Goal: Task Accomplishment & Management: Manage account settings

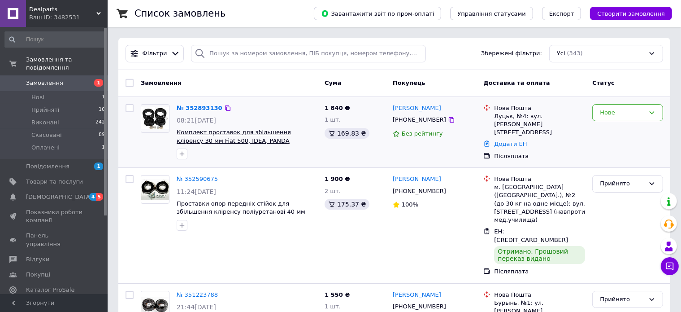
click at [193, 141] on span "Комплект проставок для збільшення кліренсу 30 мм Fiat 500, IDEA, PANDA" at bounding box center [234, 136] width 114 height 15
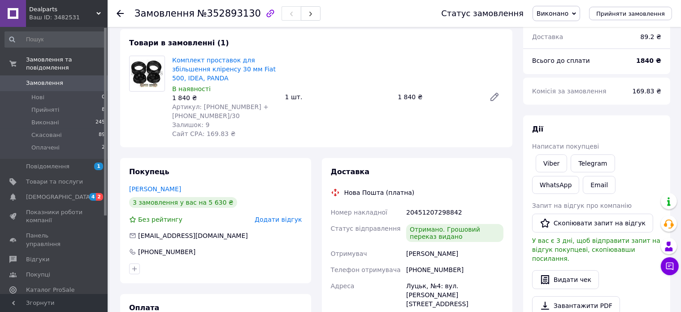
scroll to position [48, 0]
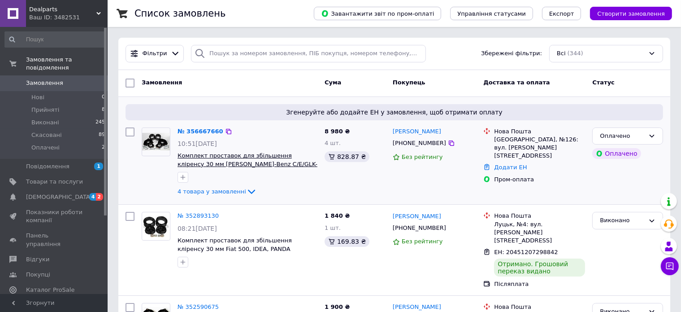
click at [238, 163] on span "Комплект проставок для збільшення кліренсу 30 мм Мерседес Mercedes-Benz C/E/GLK…" at bounding box center [248, 163] width 140 height 23
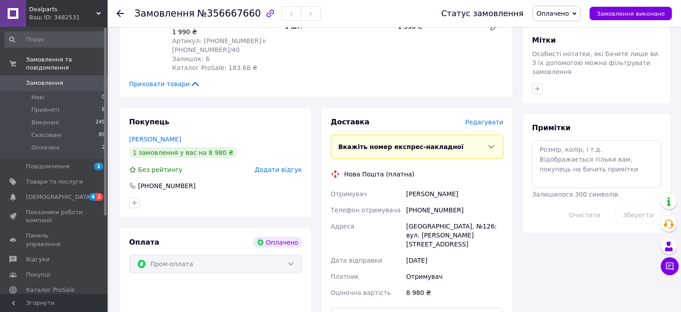
scroll to position [457, 0]
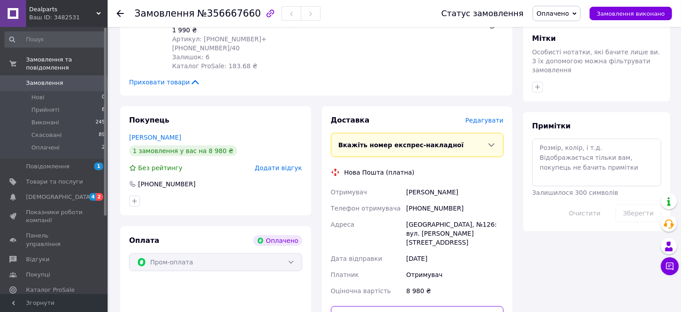
click at [359, 306] on input "text" at bounding box center [417, 315] width 173 height 18
type input "59001432984852"
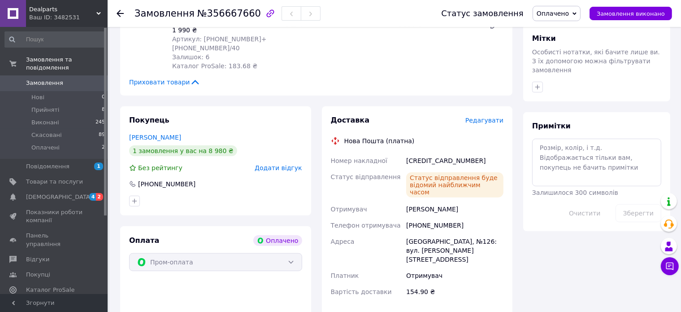
click at [33, 79] on span "Замовлення" at bounding box center [44, 83] width 37 height 8
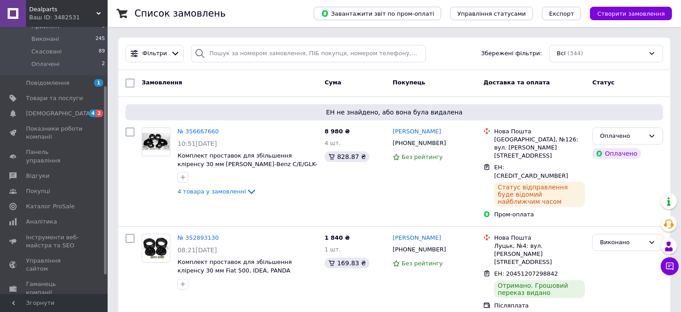
scroll to position [111, 0]
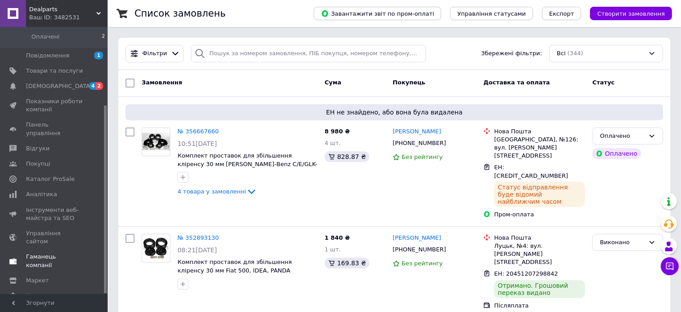
click at [49, 252] on span "Гаманець компанії" at bounding box center [54, 260] width 57 height 16
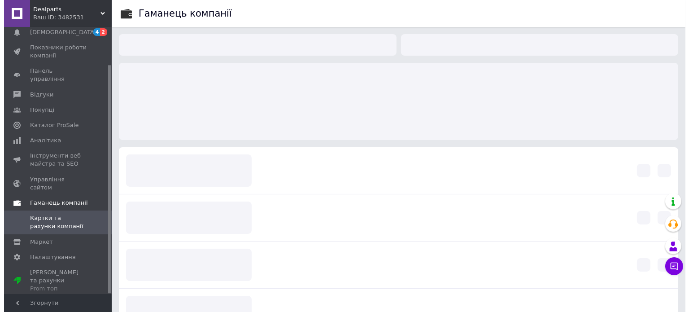
scroll to position [44, 0]
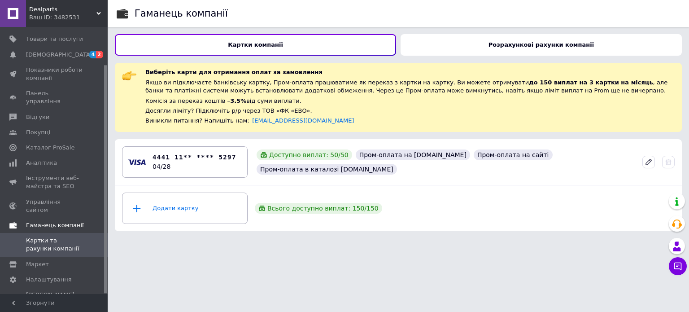
click at [55, 221] on span "Гаманець компанії" at bounding box center [55, 225] width 58 height 8
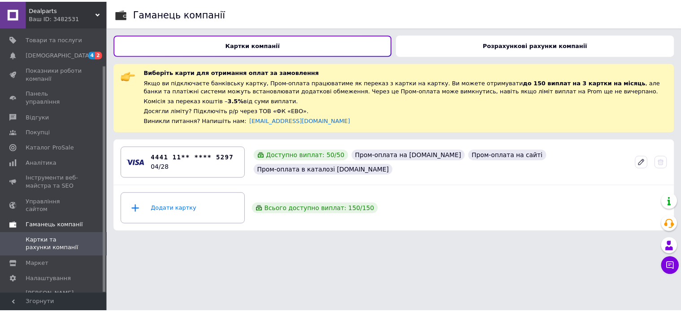
scroll to position [20, 0]
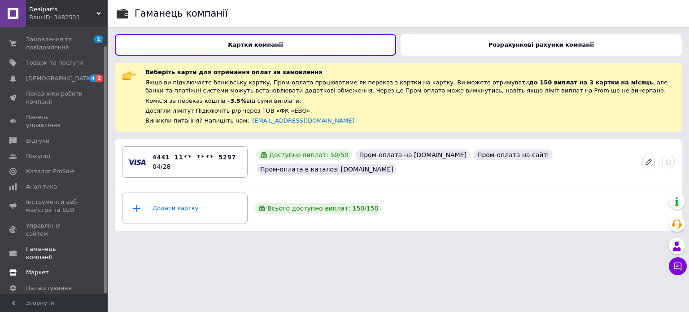
click at [32, 268] on span "Маркет" at bounding box center [37, 272] width 23 height 8
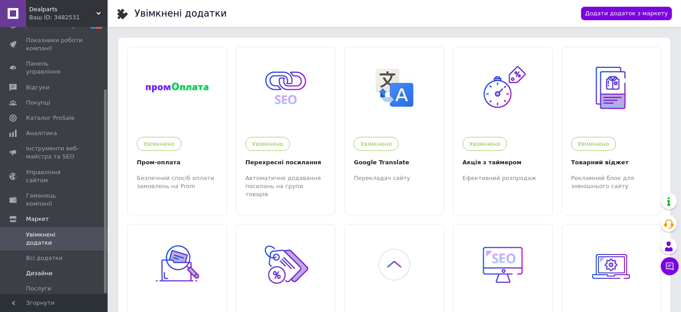
scroll to position [82, 0]
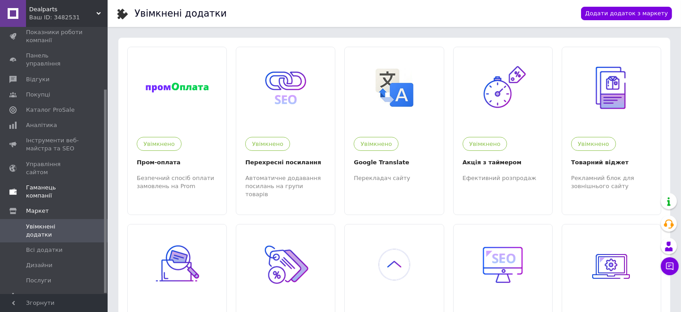
click at [59, 183] on span "Гаманець компанії" at bounding box center [54, 191] width 57 height 16
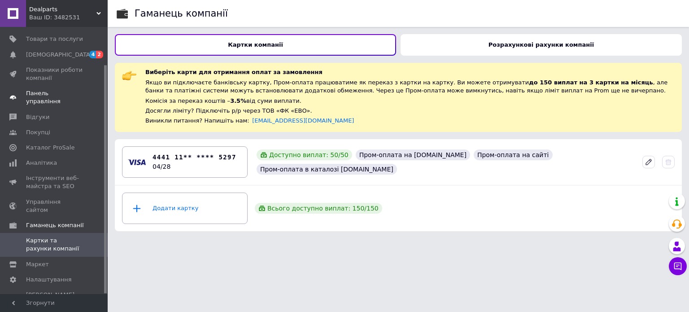
click at [43, 96] on span "Панель управління" at bounding box center [54, 97] width 57 height 16
